Goal: Navigation & Orientation: Find specific page/section

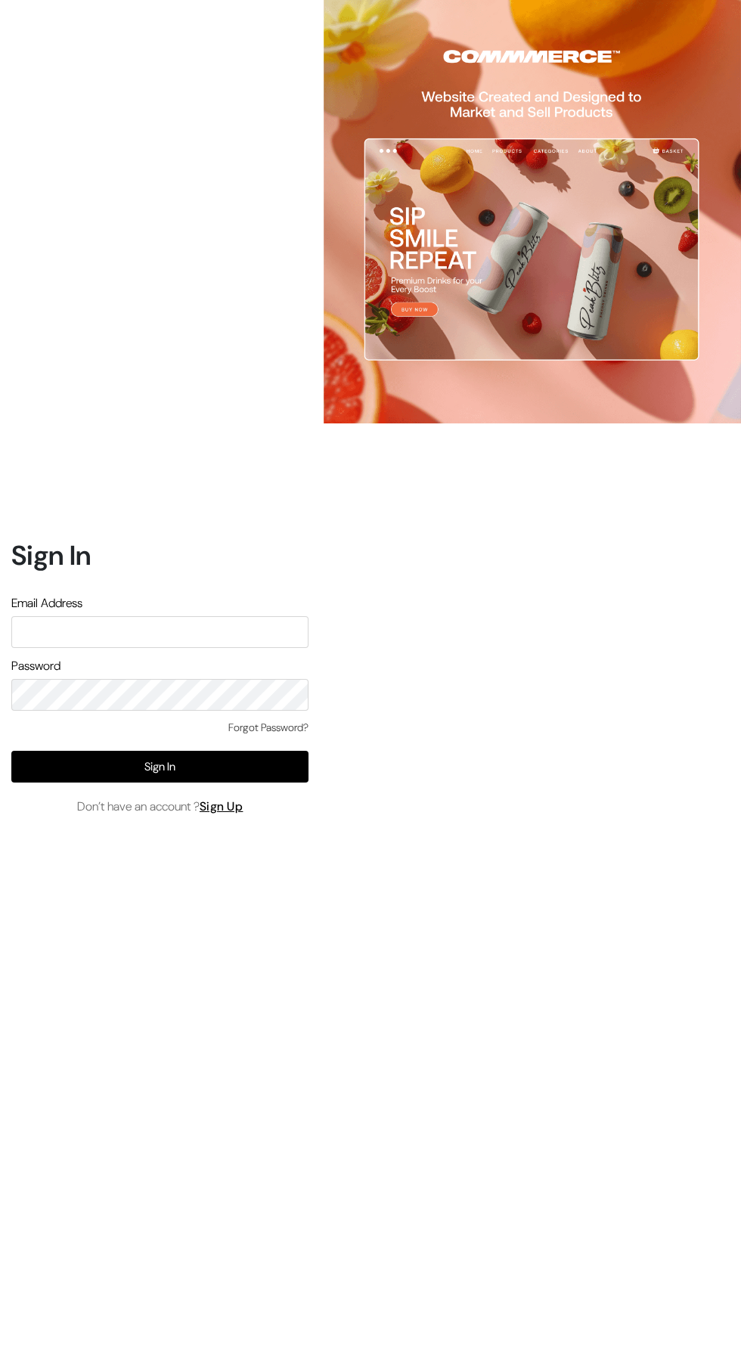
click at [125, 648] on input "text" at bounding box center [159, 632] width 297 height 32
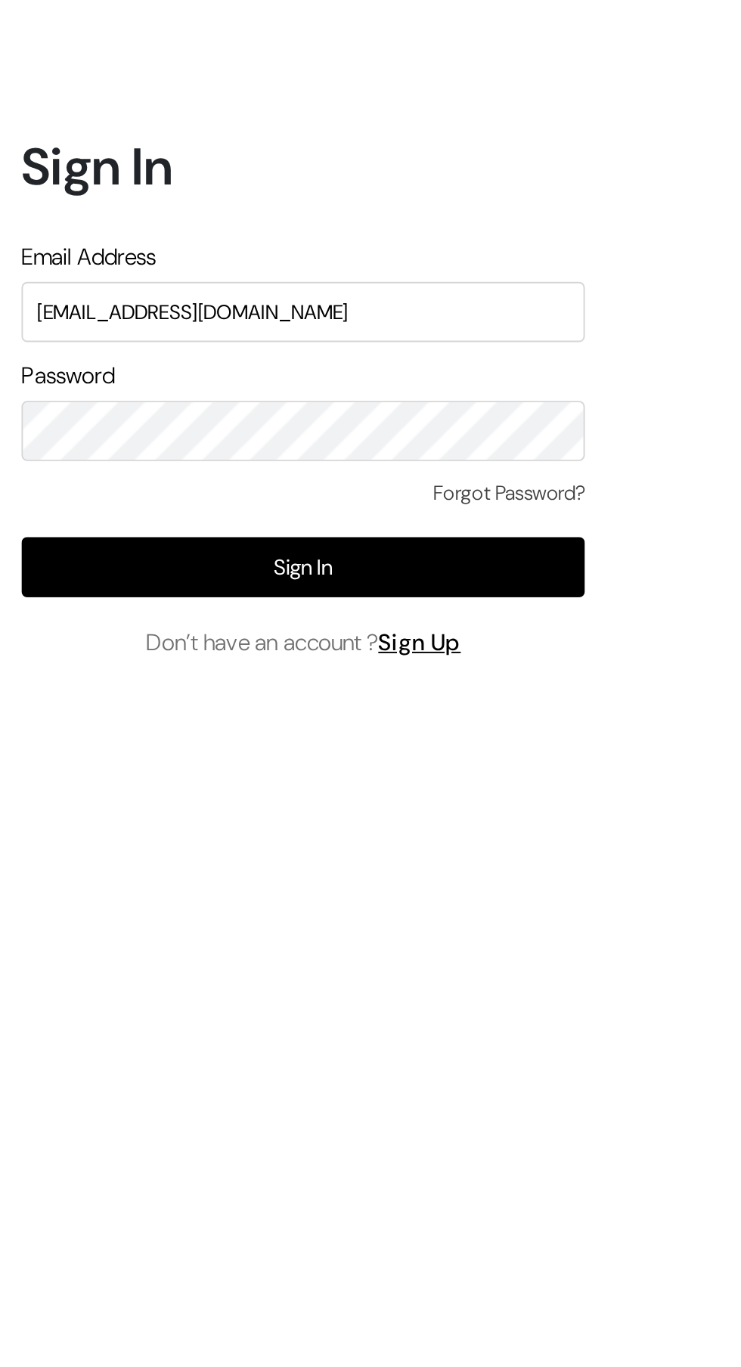
type input "Welcomeindiaart@gmail.com"
click at [183, 783] on button "Sign In" at bounding box center [159, 767] width 297 height 32
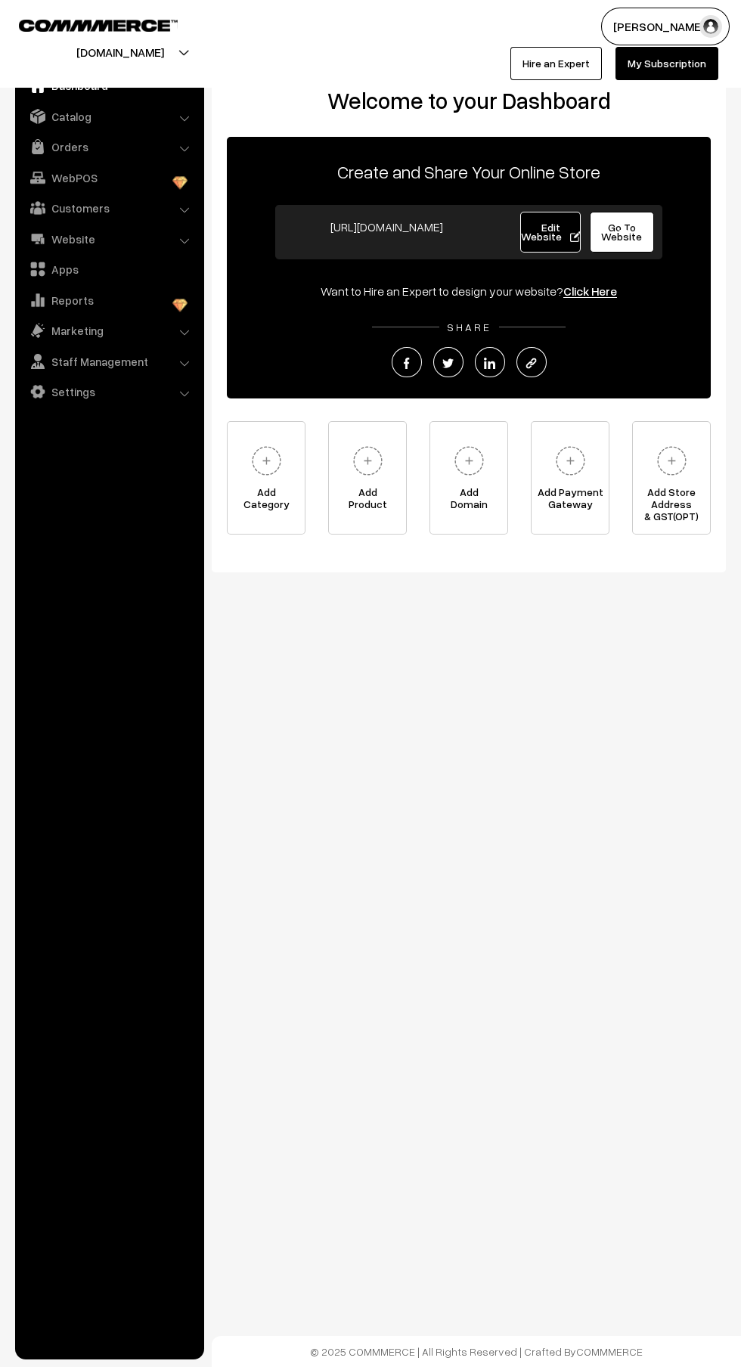
click at [54, 144] on link "Orders" at bounding box center [109, 146] width 180 height 27
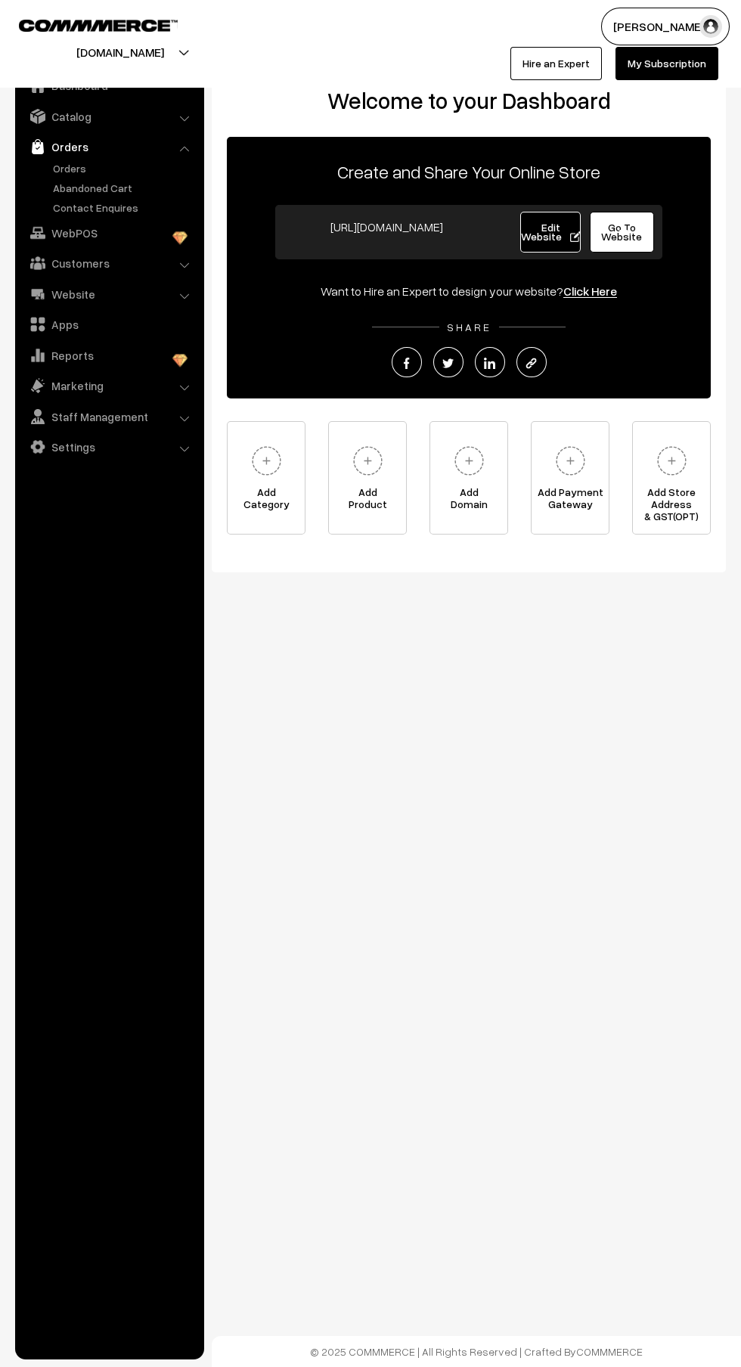
click at [38, 148] on img at bounding box center [37, 146] width 15 height 15
click at [57, 172] on link "Orders" at bounding box center [124, 168] width 150 height 16
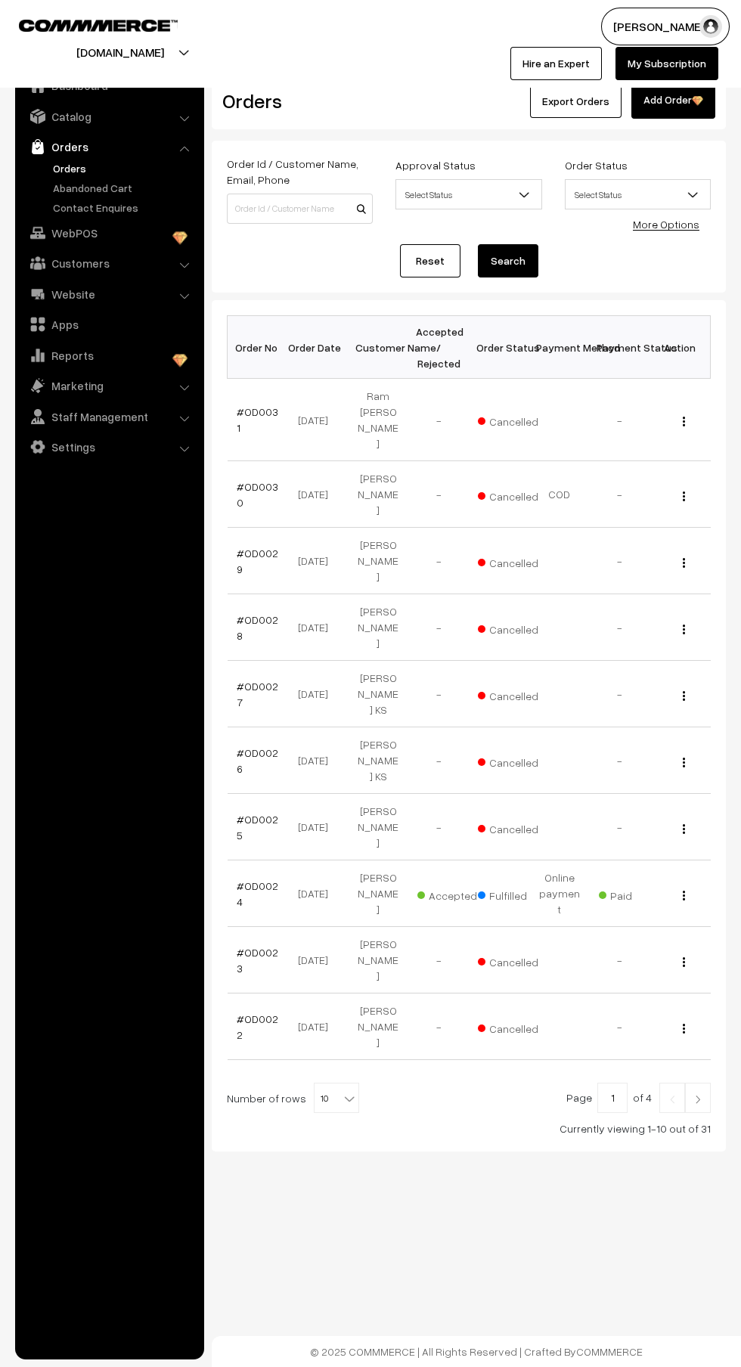
click at [69, 168] on link "Orders" at bounding box center [124, 168] width 150 height 16
click at [93, 183] on link "Abandoned Cart" at bounding box center [124, 188] width 150 height 16
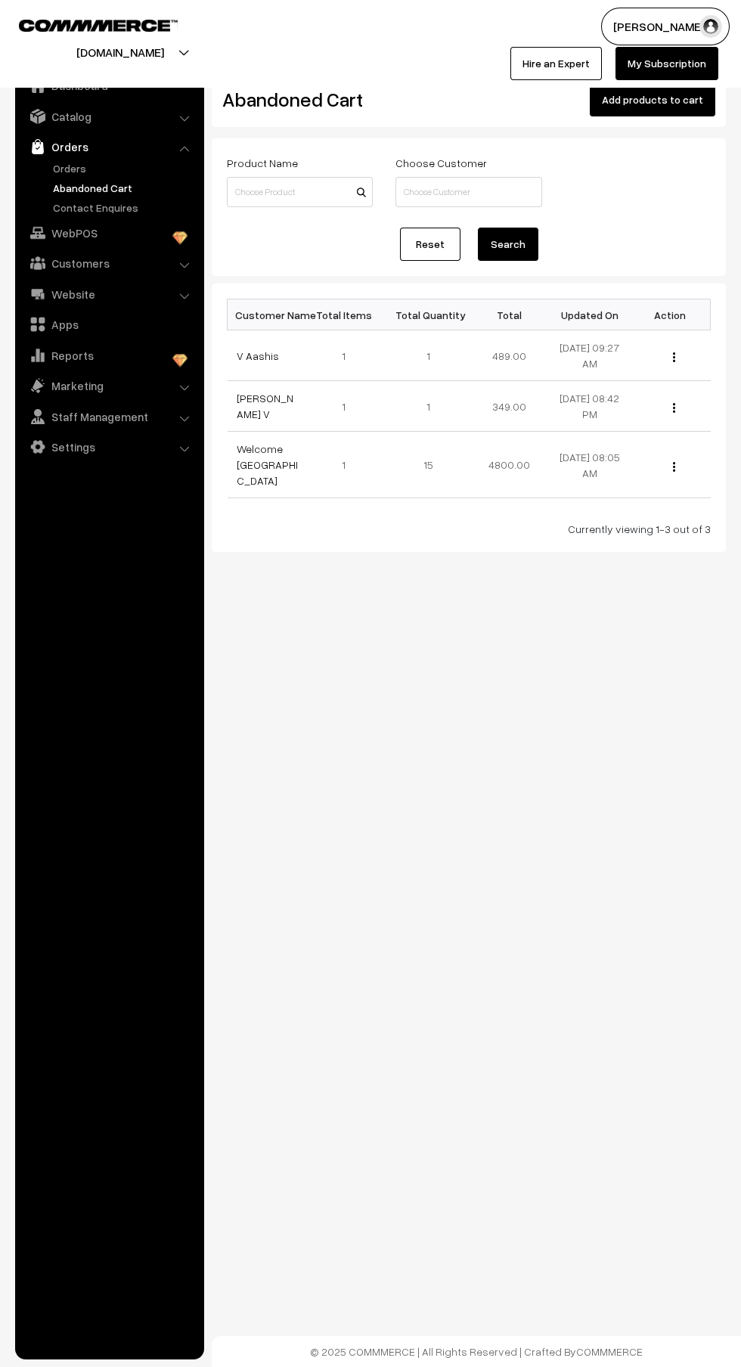
click at [38, 116] on img at bounding box center [37, 116] width 15 height 15
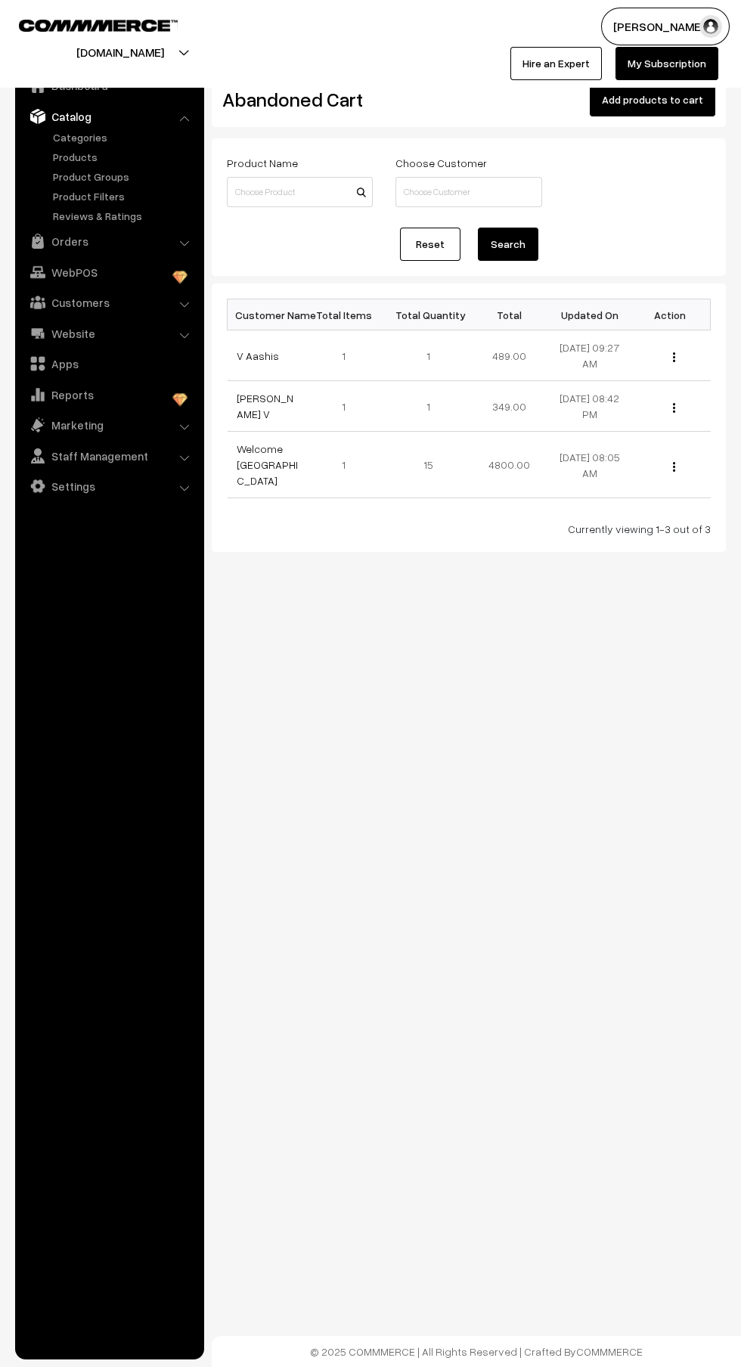
click at [56, 144] on link "Categories" at bounding box center [124, 137] width 150 height 16
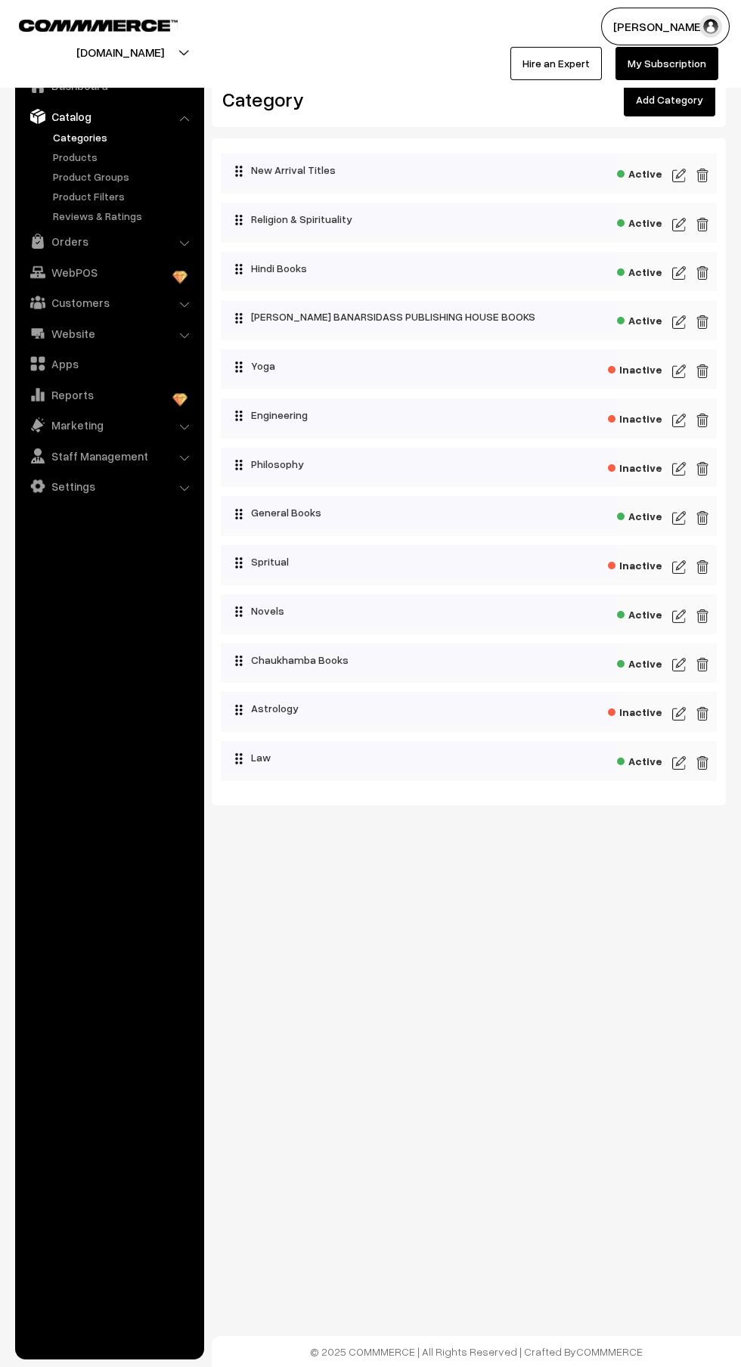
click at [62, 144] on link "Categories" at bounding box center [124, 137] width 150 height 16
